Goal: Transaction & Acquisition: Download file/media

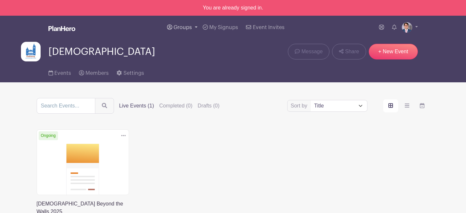
click at [189, 30] on link "Groups" at bounding box center [182, 28] width 36 height 24
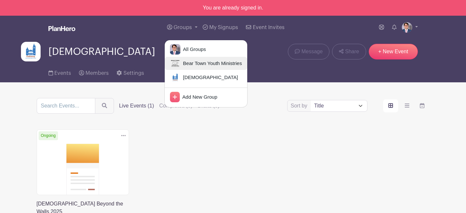
click at [190, 65] on span "Bear Town Youth Ministries" at bounding box center [211, 64] width 62 height 8
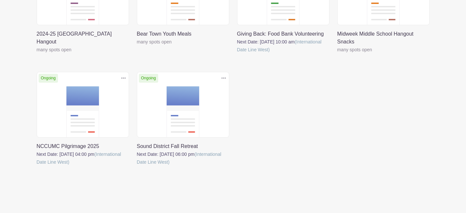
scroll to position [91, 0]
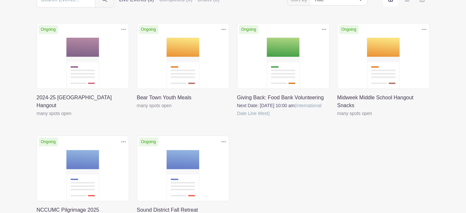
click at [37, 117] on link at bounding box center [37, 117] width 0 height 0
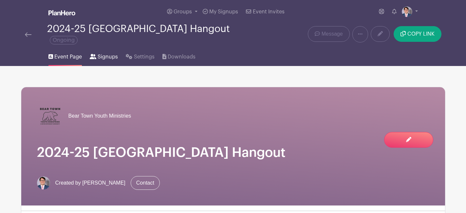
click at [105, 58] on span "Signups" at bounding box center [108, 57] width 20 height 8
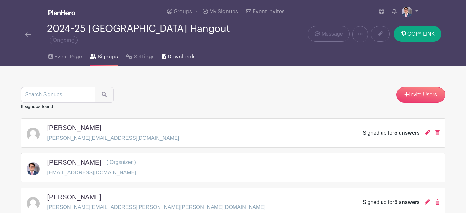
click at [189, 59] on span "Downloads" at bounding box center [182, 57] width 28 height 8
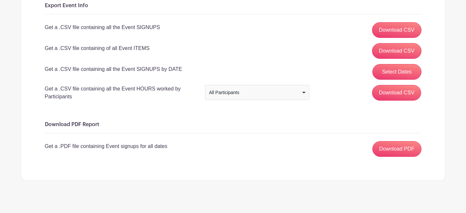
scroll to position [111, 0]
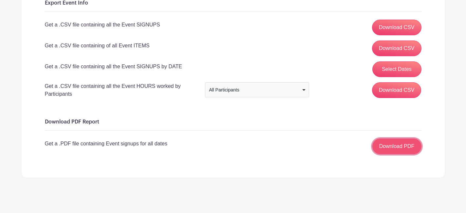
click at [395, 148] on link "Download PDF" at bounding box center [396, 147] width 49 height 16
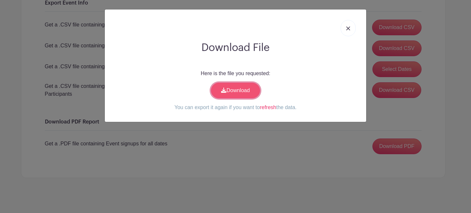
click at [231, 87] on link "Download" at bounding box center [235, 91] width 49 height 16
click at [346, 30] on img at bounding box center [348, 29] width 4 height 4
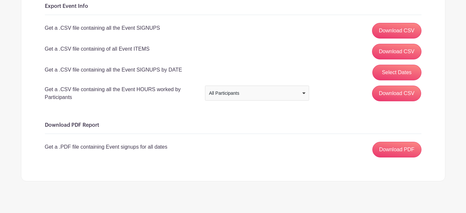
scroll to position [96, 0]
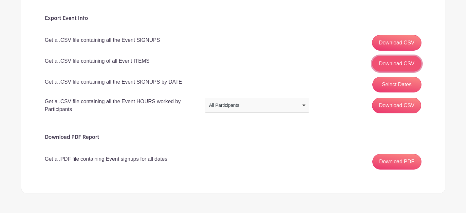
click at [393, 57] on link "Download CSV" at bounding box center [396, 64] width 49 height 16
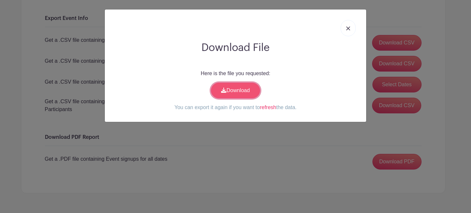
click at [227, 92] on link "Download" at bounding box center [235, 91] width 49 height 16
click at [347, 25] on link at bounding box center [347, 28] width 15 height 16
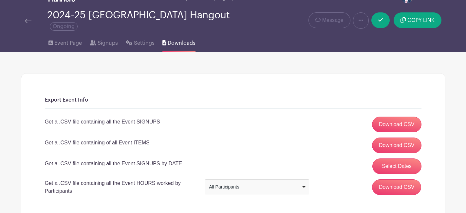
scroll to position [0, 0]
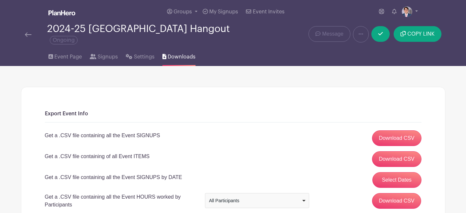
drag, startPoint x: 34, startPoint y: 37, endPoint x: 30, endPoint y: 37, distance: 3.6
click at [33, 37] on div at bounding box center [36, 34] width 22 height 8
click at [29, 37] on img at bounding box center [28, 34] width 7 height 5
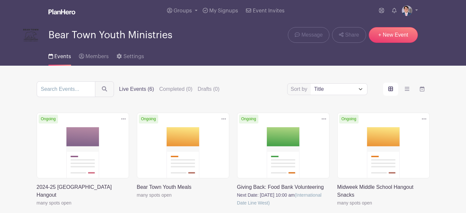
scroll to position [1, 0]
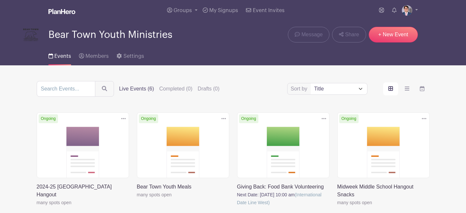
click at [337, 207] on link at bounding box center [337, 207] width 0 height 0
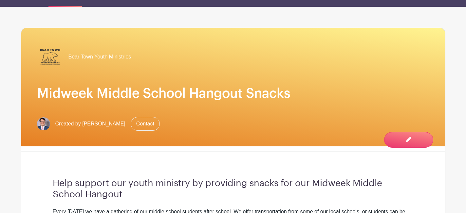
scroll to position [59, 0]
